Goal: Navigation & Orientation: Understand site structure

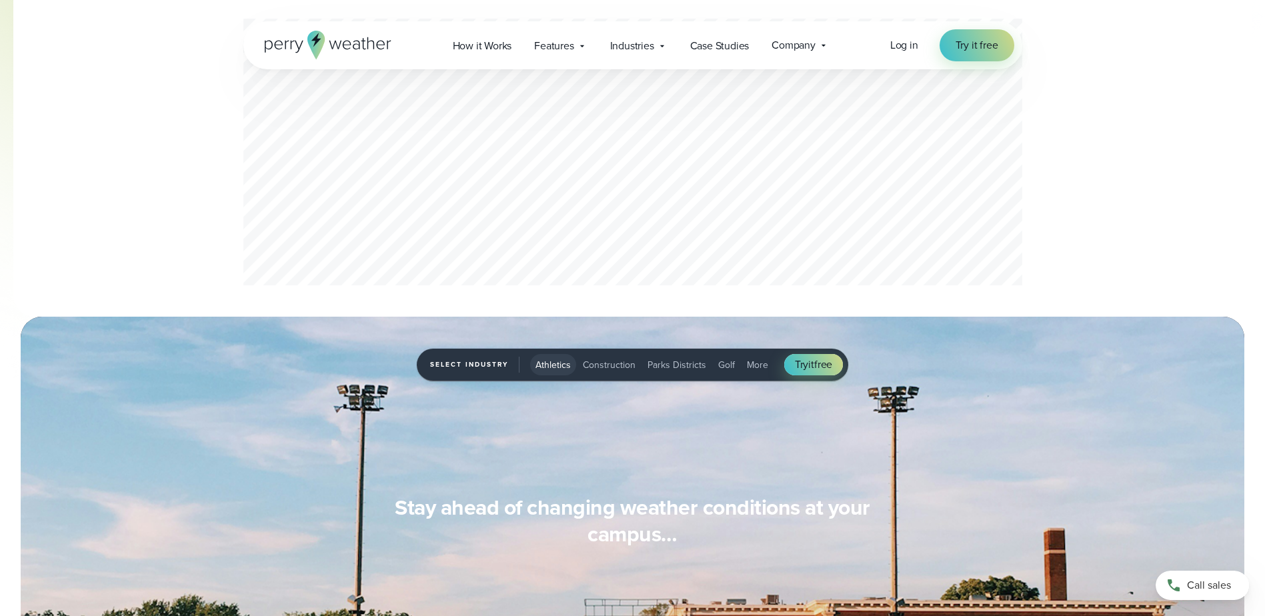
scroll to position [1134, 0]
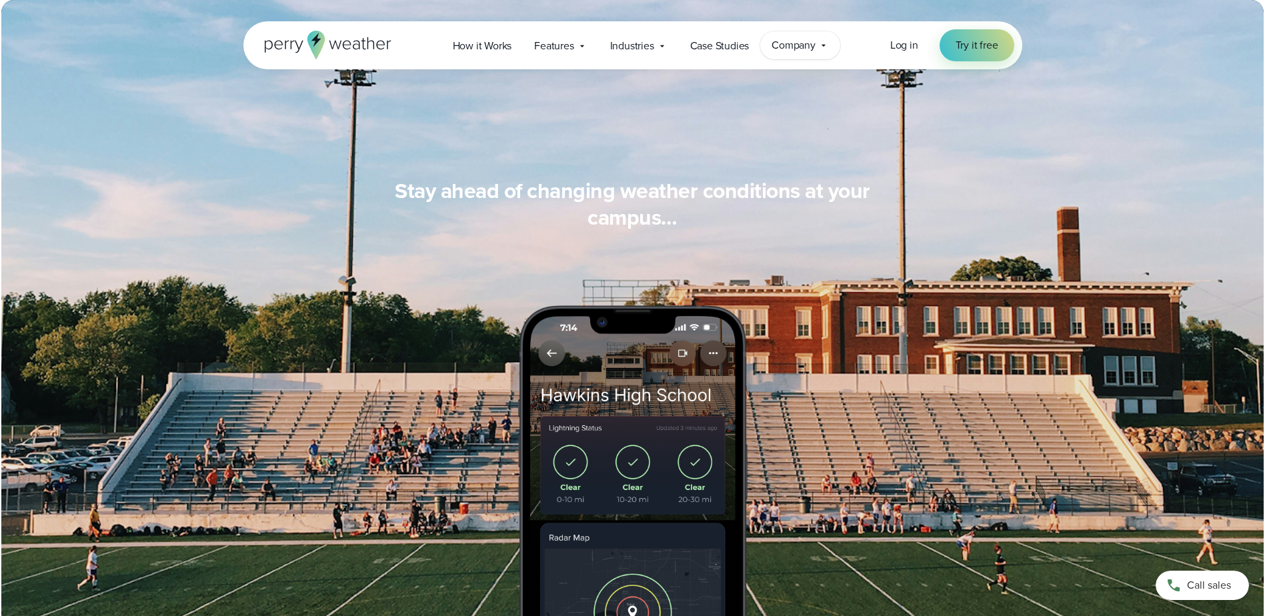
click at [801, 32] on div "Company Contact Us Reach out to us for sales or support questions" at bounding box center [800, 45] width 80 height 28
